Goal: Task Accomplishment & Management: Use online tool/utility

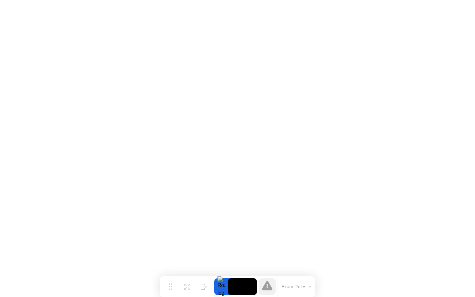
click at [307, 284] on button "Exam Rules" at bounding box center [296, 286] width 34 height 6
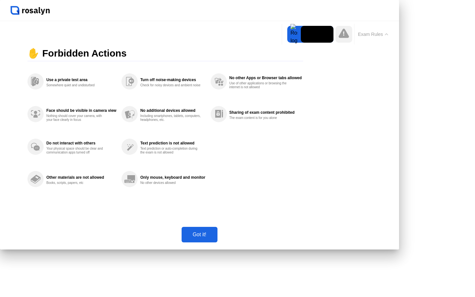
click at [217, 242] on button "Got it!" at bounding box center [199, 234] width 36 height 15
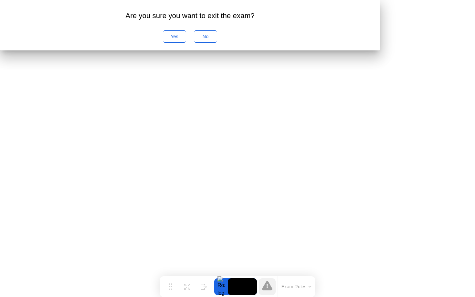
click at [184, 39] on div "Yes" at bounding box center [174, 36] width 19 height 5
drag, startPoint x: 252, startPoint y: 156, endPoint x: 228, endPoint y: 137, distance: 30.9
click at [228, 50] on div "Are you sure you want to exit the exam? Yes No" at bounding box center [190, 25] width 380 height 50
click at [228, 21] on div "Are you sure you want to exit the exam?" at bounding box center [189, 15] width 359 height 11
click at [241, 50] on div "Are you sure you want to exit the exam? Yes No" at bounding box center [190, 25] width 380 height 50
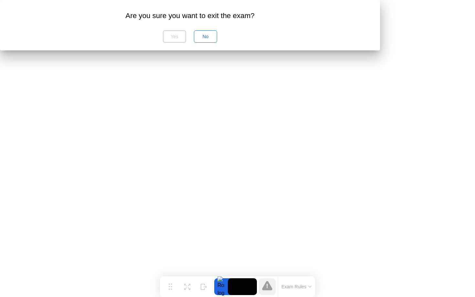
click at [241, 50] on div "Are you sure you want to exit the exam? Yes No" at bounding box center [190, 25] width 380 height 50
click at [244, 0] on div at bounding box center [237, 0] width 475 height 0
click at [199, 0] on div at bounding box center [237, 0] width 475 height 0
